Goal: Information Seeking & Learning: Learn about a topic

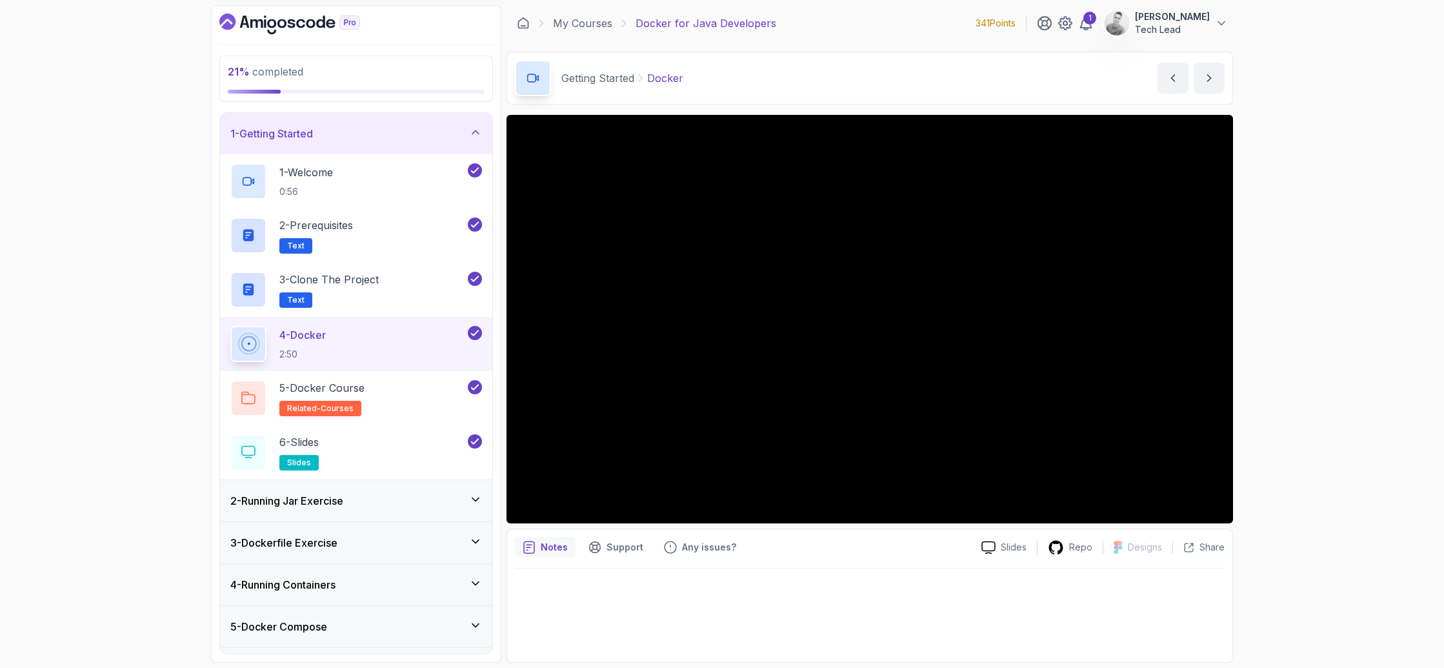
click at [1266, 273] on div "21 % completed 1 - Getting Started 1 - Welcome 0:56 2 - Prerequisites Text 3 - …" at bounding box center [722, 334] width 1444 height 668
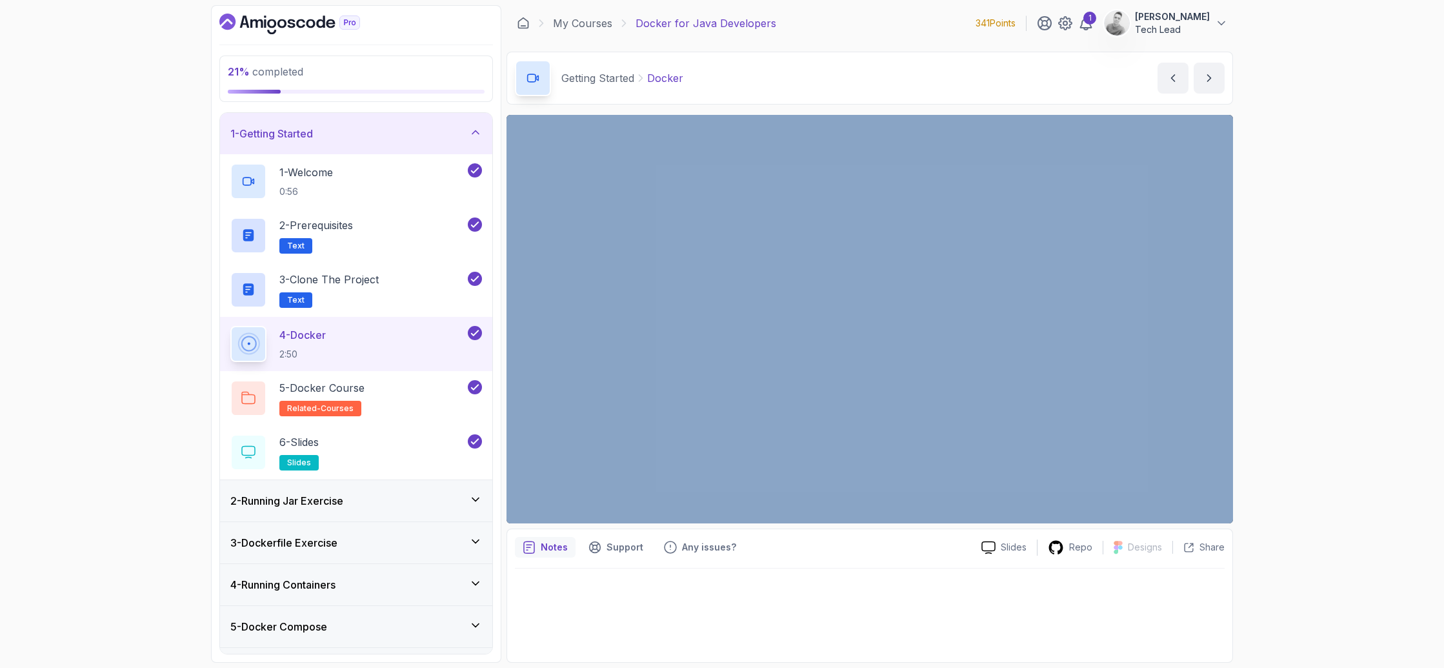
click at [1266, 273] on div "21 % completed 1 - Getting Started 1 - Welcome 0:56 2 - Prerequisites Text 3 - …" at bounding box center [722, 334] width 1444 height 668
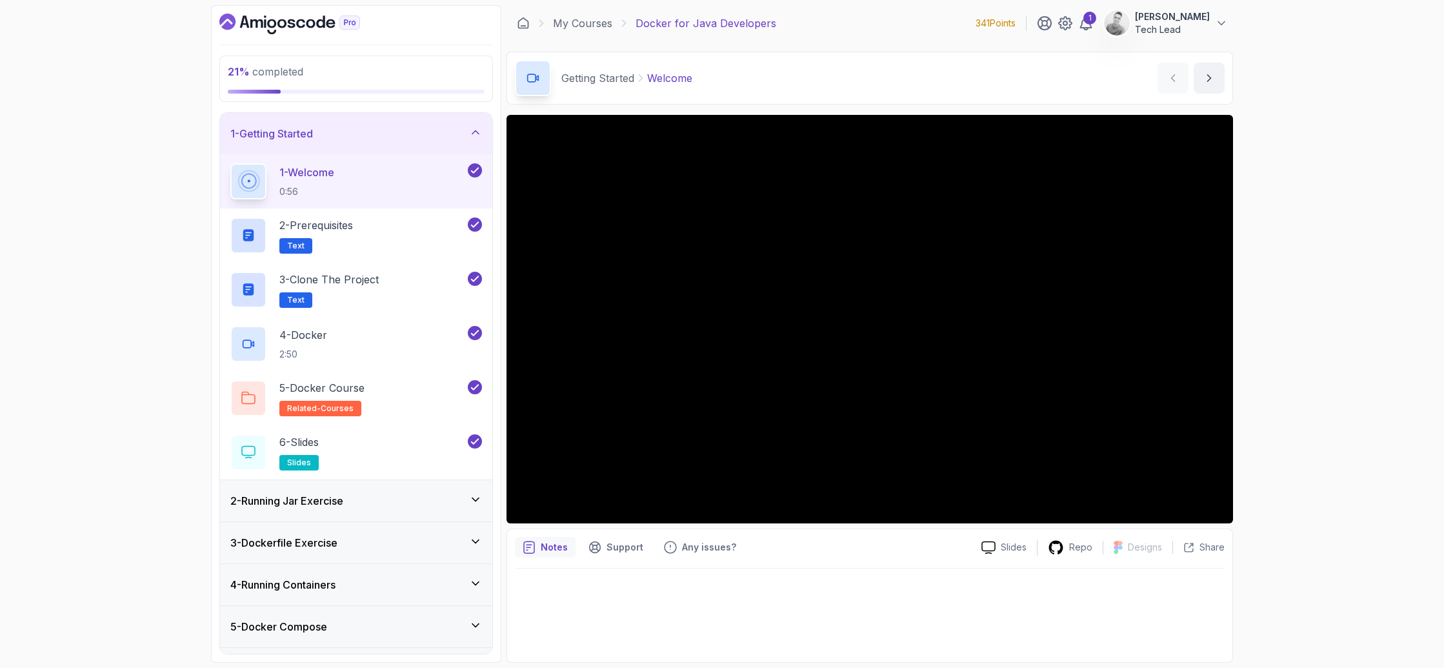
click at [820, 555] on div "Notes Support Any issues?" at bounding box center [743, 547] width 456 height 21
click at [351, 330] on div "4 - Docker 2:50" at bounding box center [347, 344] width 235 height 36
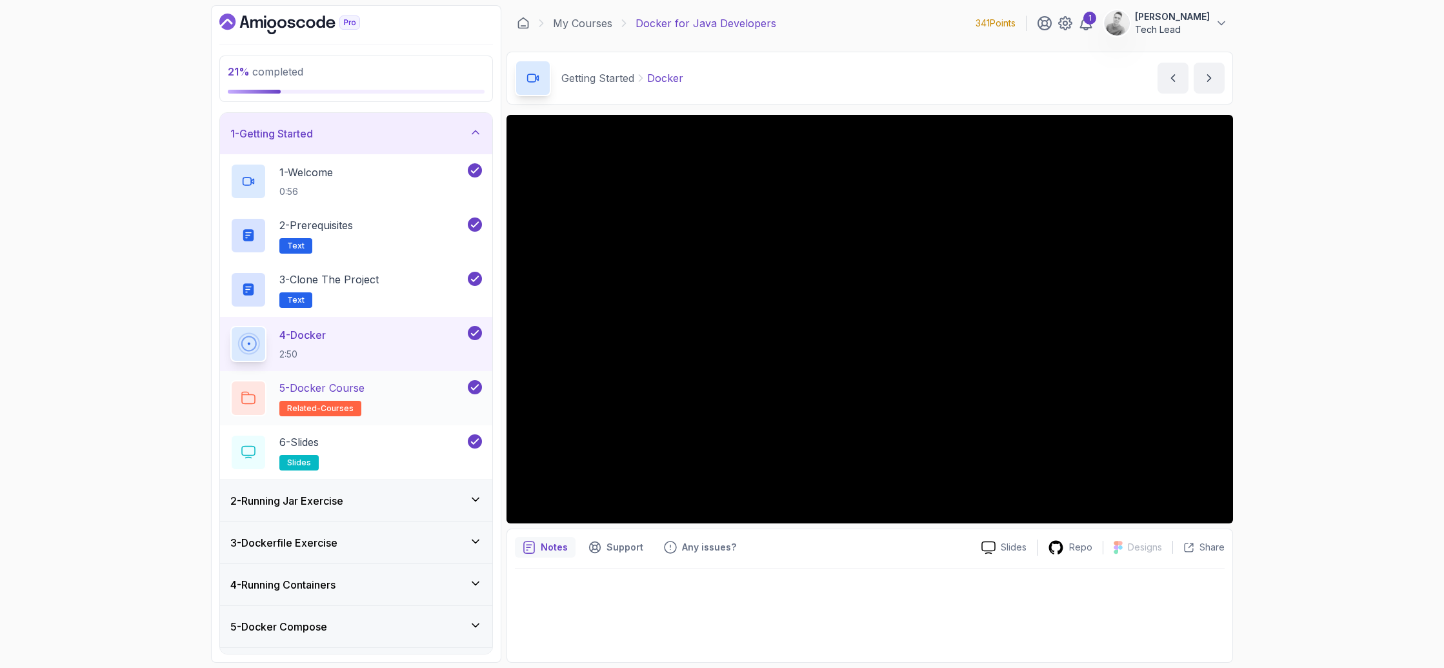
drag, startPoint x: 375, startPoint y: 382, endPoint x: 485, endPoint y: 403, distance: 111.6
click at [485, 402] on div "5 - Docker Course related-courses" at bounding box center [356, 398] width 272 height 54
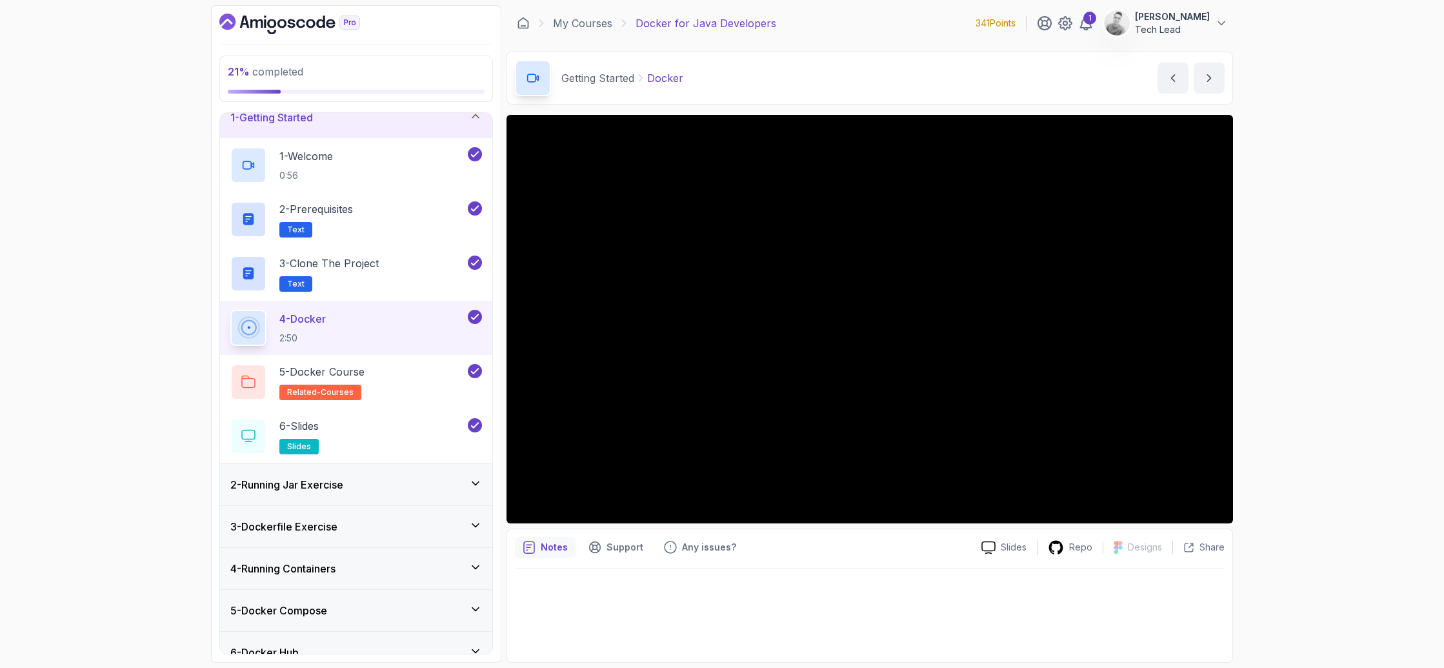
scroll to position [54, 0]
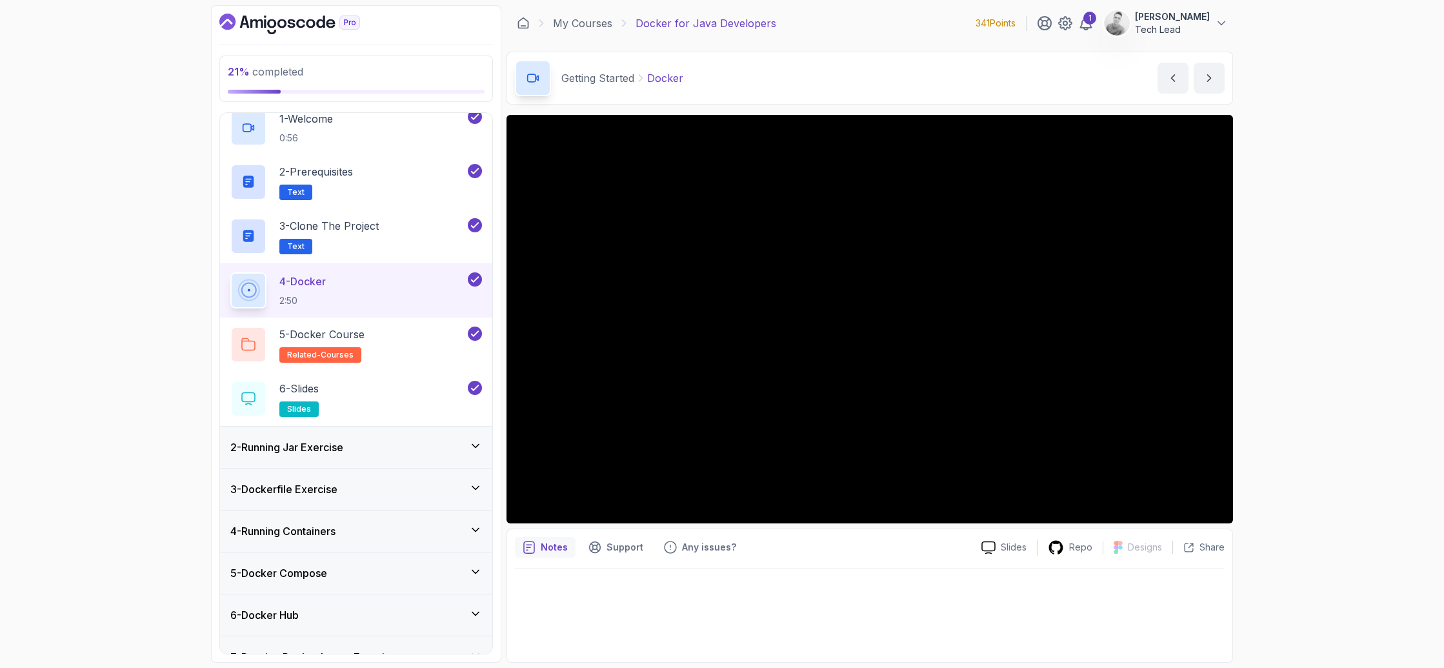
click at [470, 448] on icon at bounding box center [475, 445] width 13 height 13
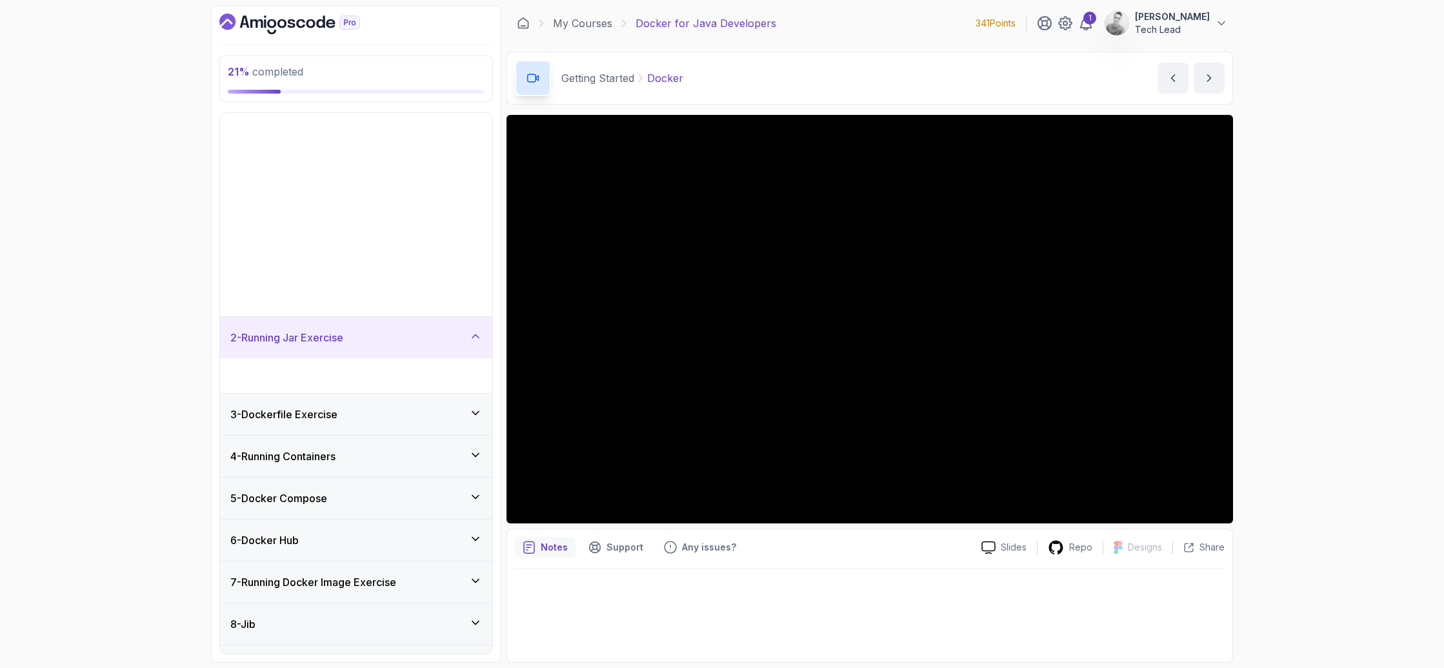
scroll to position [0, 0]
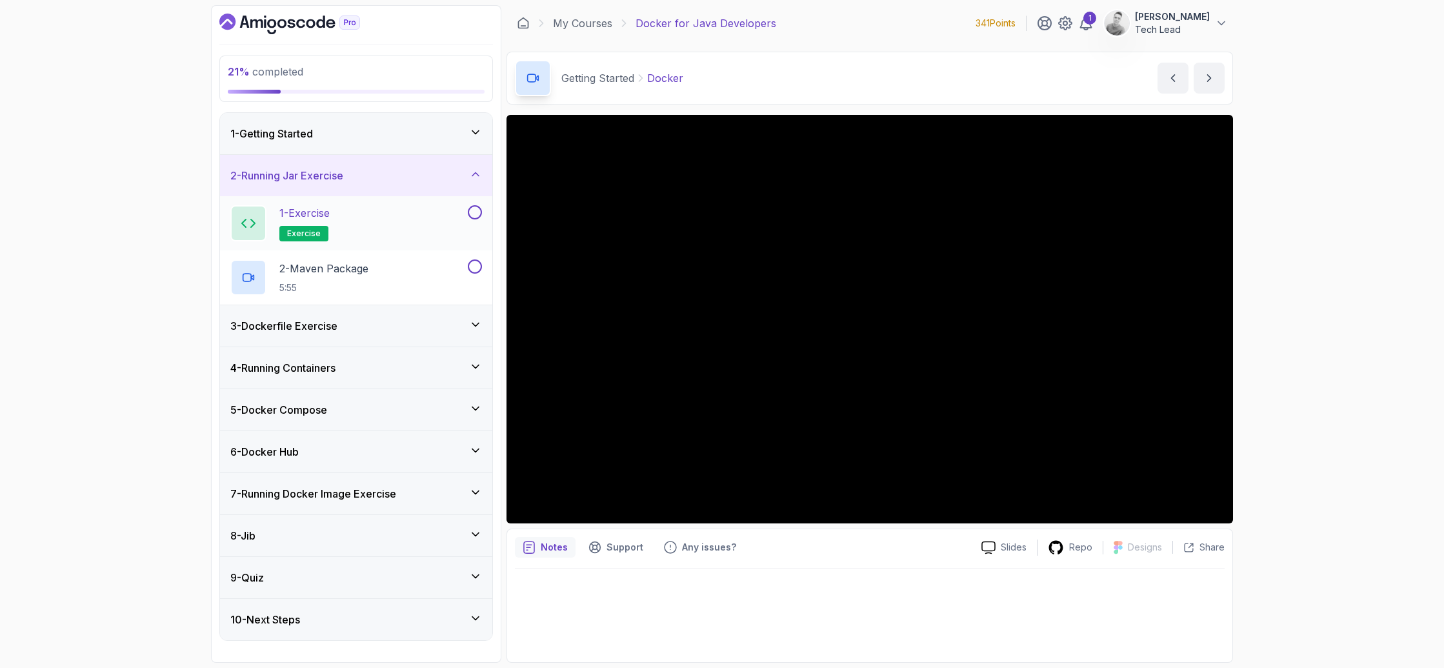
click at [355, 223] on div "1 - Exercise exercise" at bounding box center [347, 223] width 235 height 36
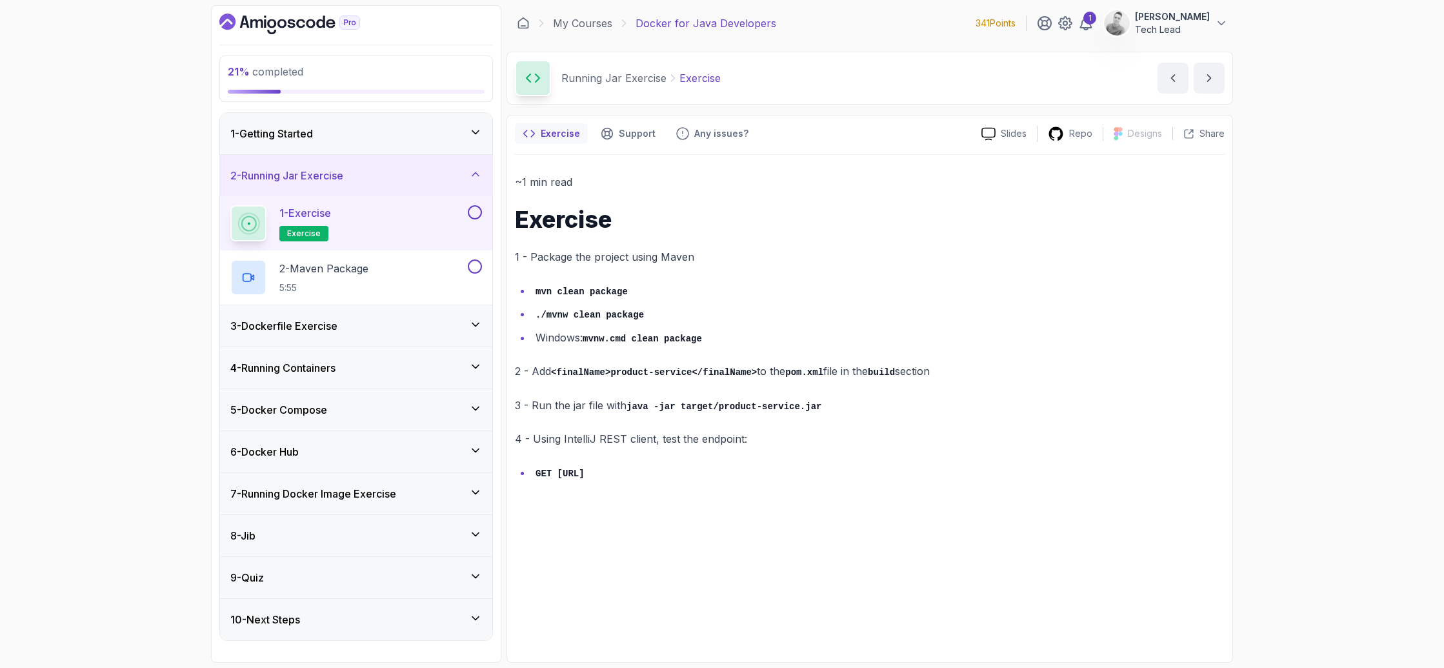
drag, startPoint x: 919, startPoint y: 383, endPoint x: 954, endPoint y: 374, distance: 35.8
click at [941, 379] on div "~1 min read Exercise 1 - Package the project using Maven mvn clean package ./mv…" at bounding box center [870, 327] width 710 height 309
click at [942, 372] on p "2 - Add <finalName>product-service</finalName> to the pom.xml file in the build…" at bounding box center [870, 371] width 710 height 19
drag, startPoint x: 595, startPoint y: 372, endPoint x: 761, endPoint y: 372, distance: 166.4
click at [761, 372] on p "2 - Add <finalName>product-service</finalName> to the pom.xml file in the build…" at bounding box center [870, 371] width 710 height 19
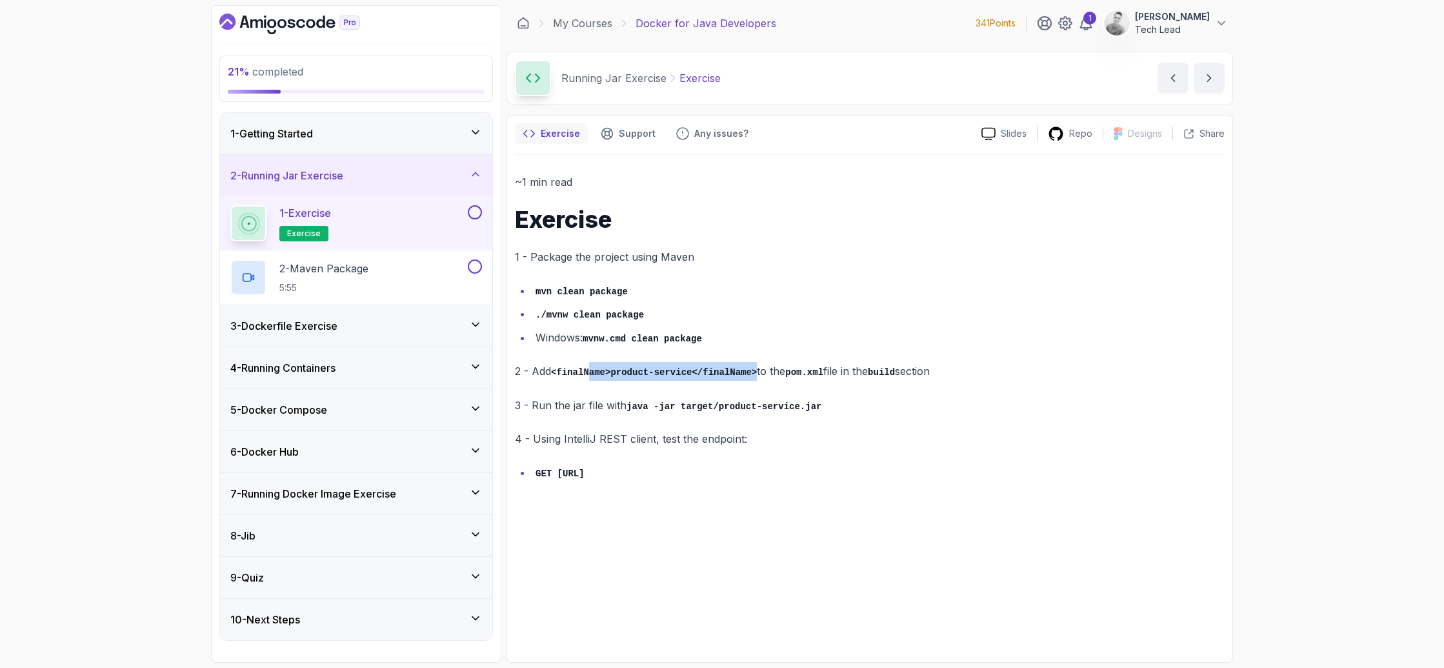
click at [757, 374] on code "<finalName>product-service</finalName>" at bounding box center [654, 372] width 206 height 10
drag, startPoint x: 758, startPoint y: 438, endPoint x: 790, endPoint y: 439, distance: 31.6
click at [790, 439] on p "4 - Using IntelliJ REST client, test the endpoint:" at bounding box center [870, 439] width 710 height 18
click at [814, 431] on p "4 - Using IntelliJ REST client, test the endpoint:" at bounding box center [870, 439] width 710 height 18
